Goal: Obtain resource: Download file/media

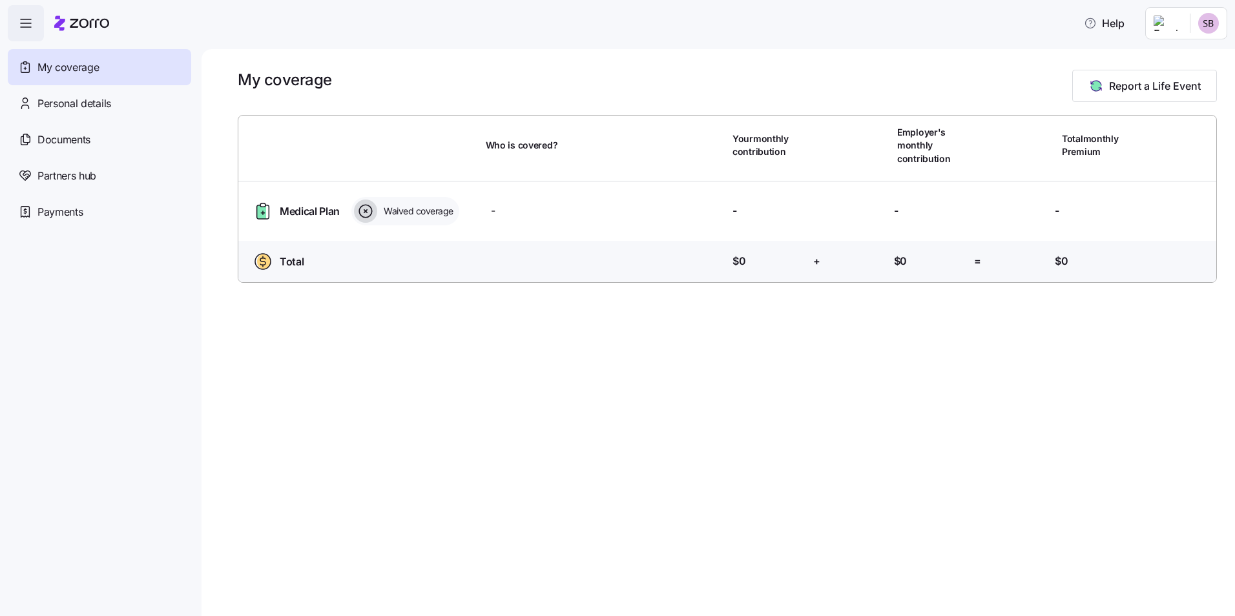
click at [430, 310] on div "My coverage Report a Life Event Who is covered? Your monthly contribution Emplo…" at bounding box center [719, 332] width 1034 height 567
click at [112, 98] on div "Personal details" at bounding box center [100, 103] width 184 height 36
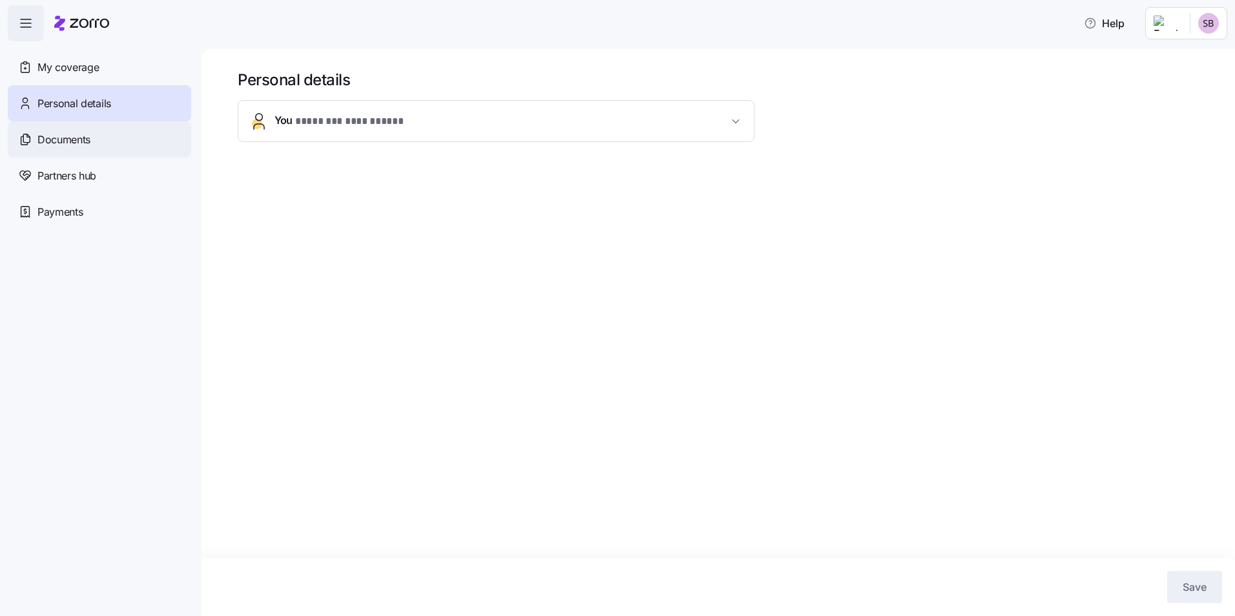
click at [100, 129] on div "Documents" at bounding box center [100, 139] width 184 height 36
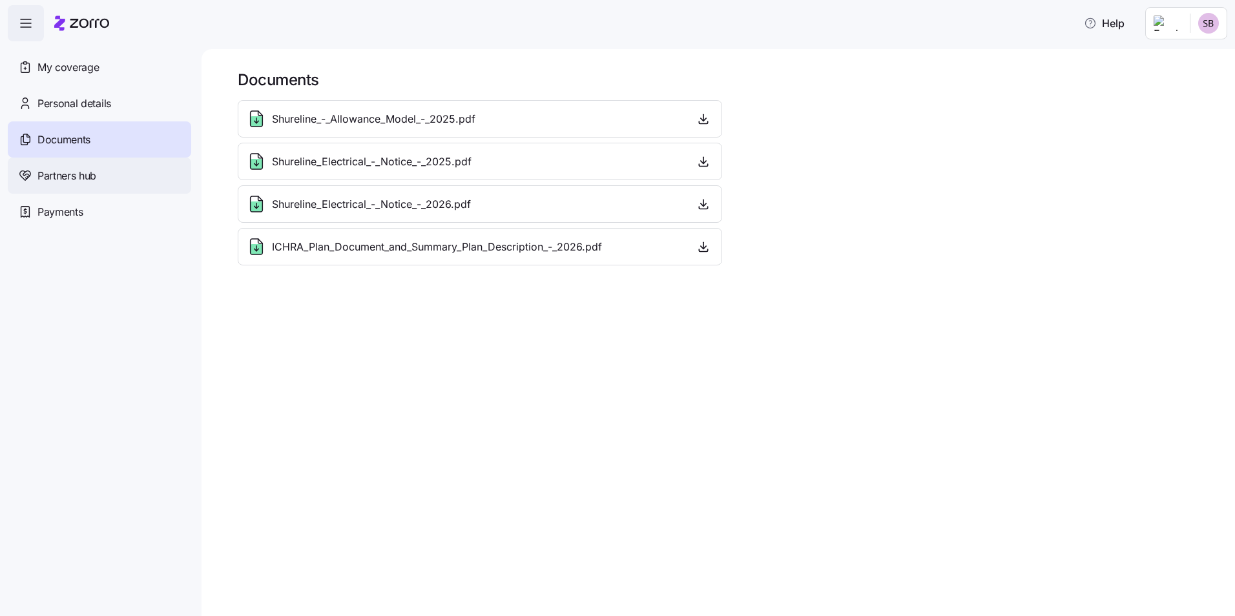
click at [100, 189] on div "Partners hub" at bounding box center [100, 176] width 184 height 36
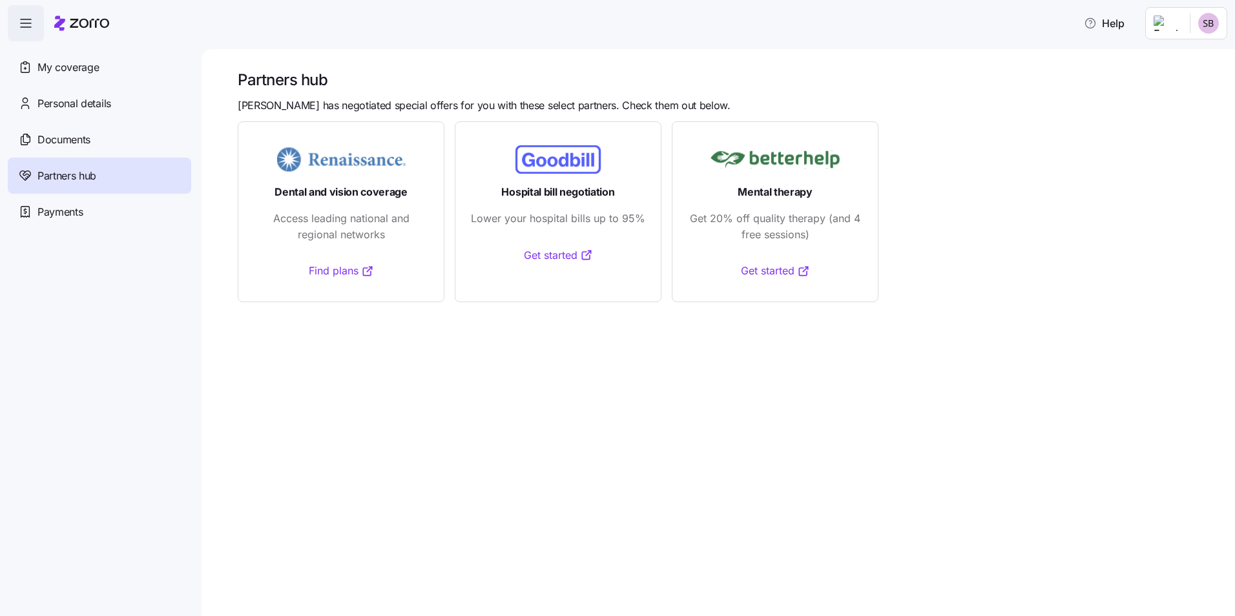
click at [98, 207] on div "Payments" at bounding box center [100, 212] width 184 height 36
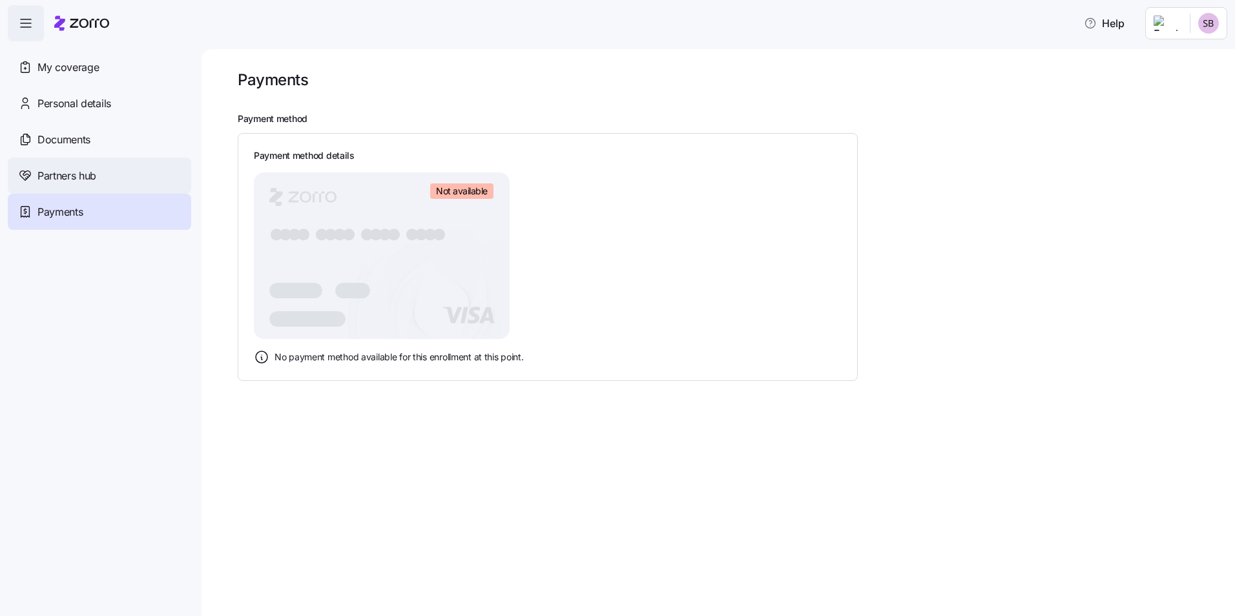
click at [105, 178] on div "Partners hub" at bounding box center [100, 176] width 184 height 36
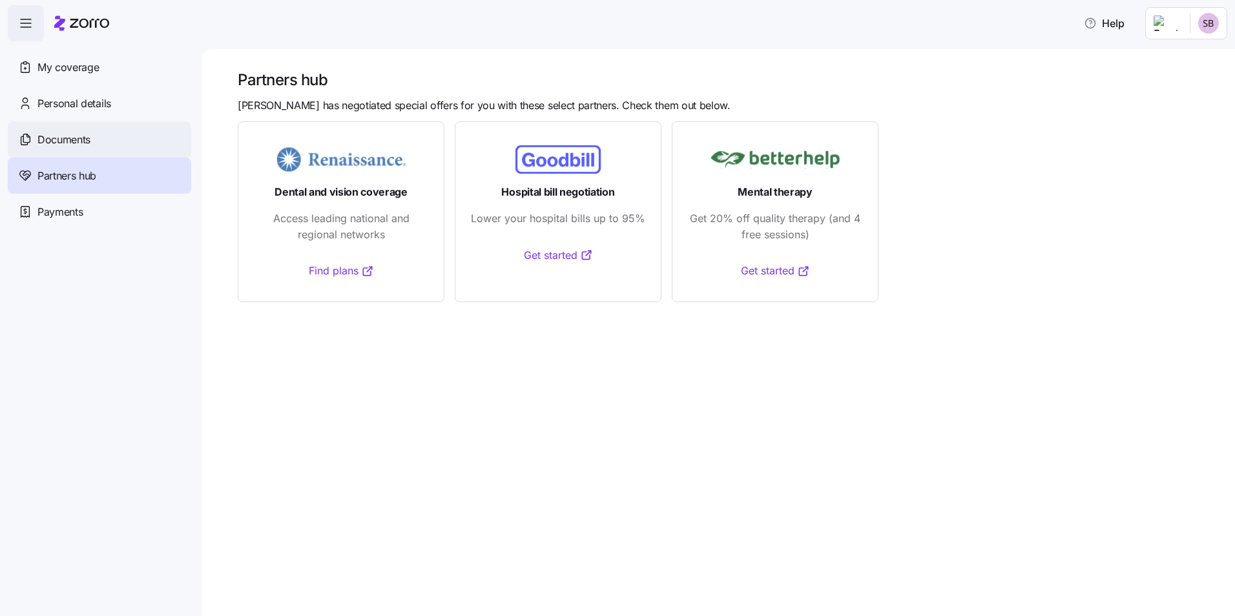
click at [116, 132] on div "Documents" at bounding box center [100, 139] width 184 height 36
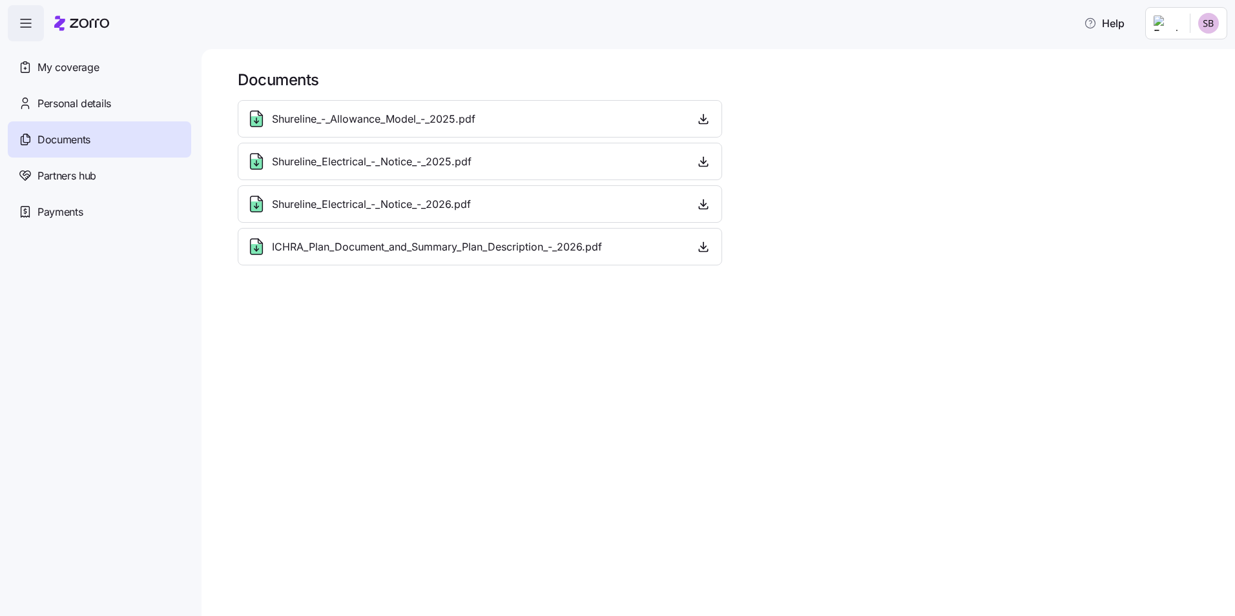
click at [520, 255] on span "ICHRA_Plan_Document_and_Summary_Plan_Description_-_2026.pdf" at bounding box center [437, 247] width 330 height 16
click at [702, 242] on icon "button" at bounding box center [703, 246] width 13 height 13
